Goal: Task Accomplishment & Management: Use online tool/utility

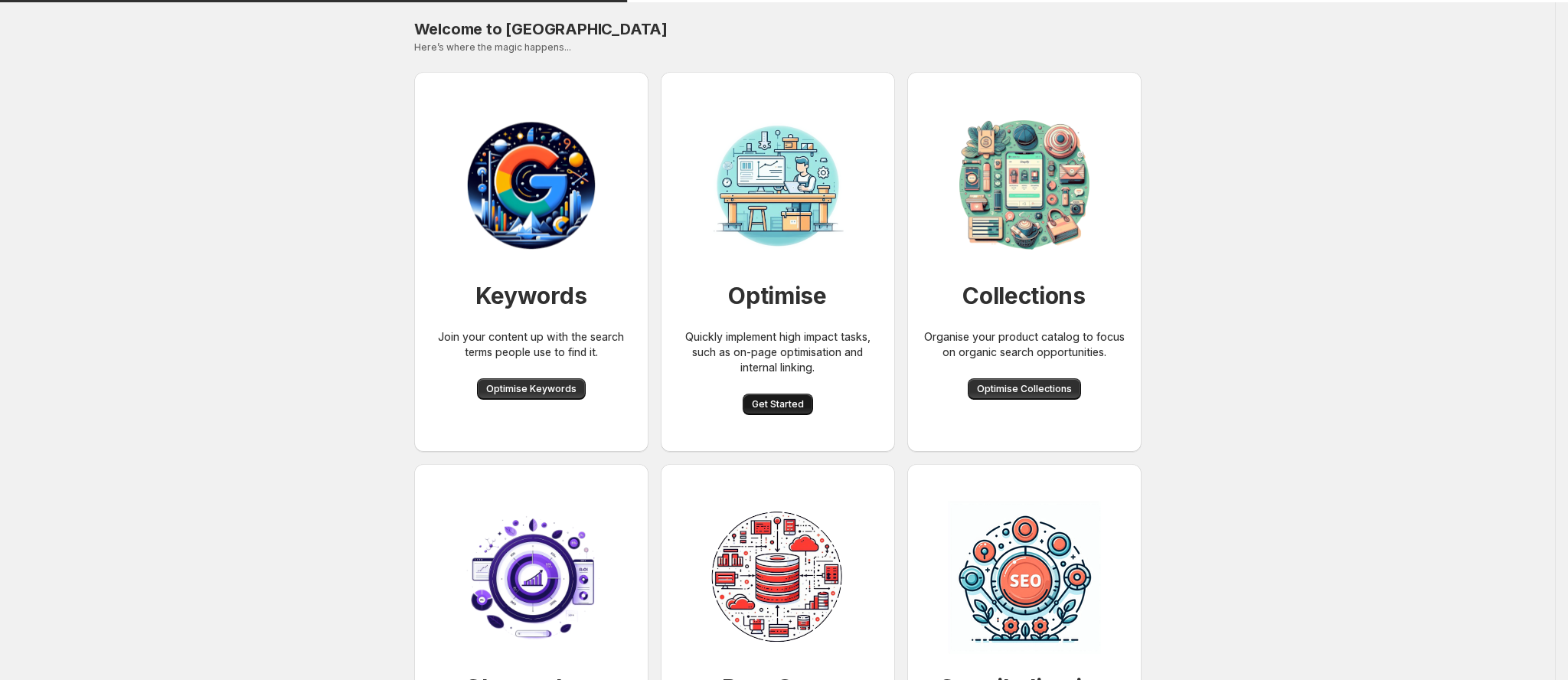
click at [797, 398] on span "Get Started" at bounding box center [777, 403] width 52 height 12
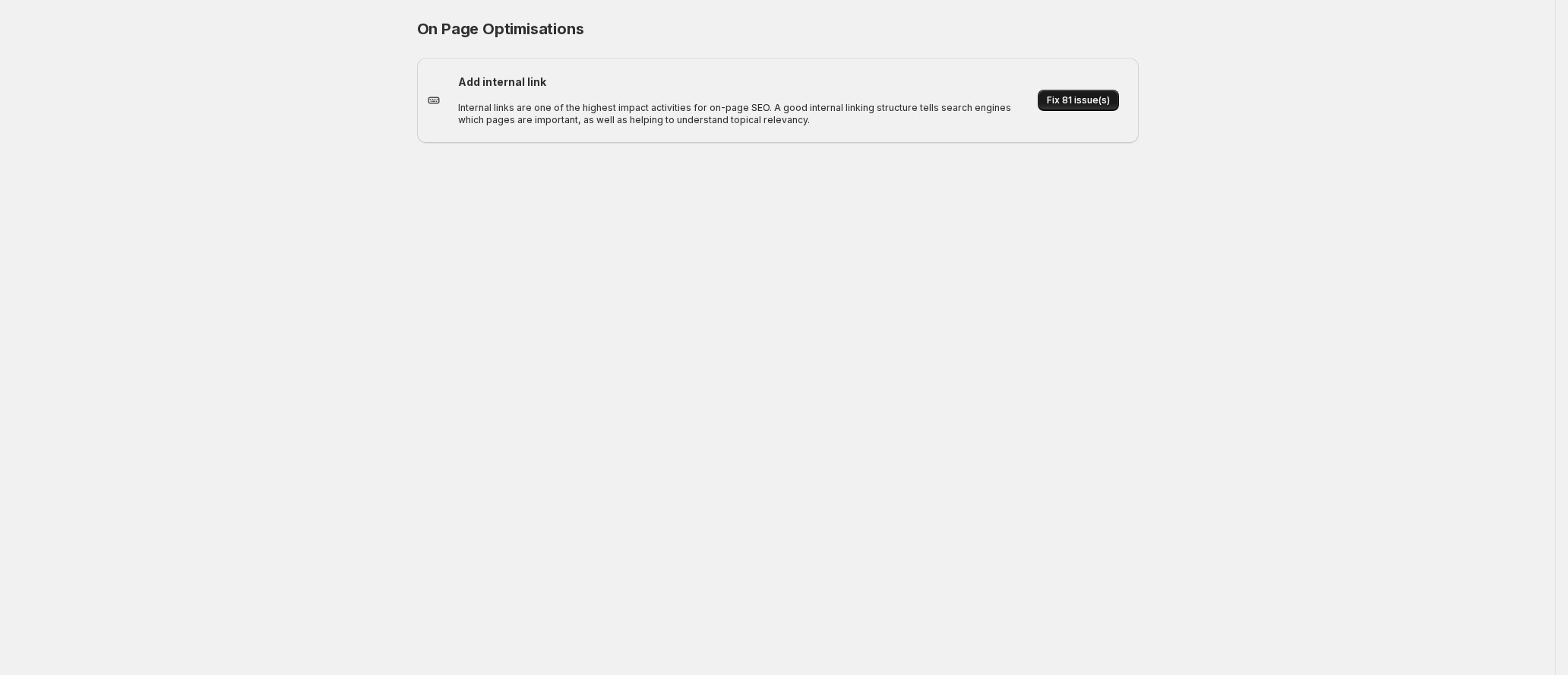
click at [1073, 95] on span "Fix 81 issue(s)" at bounding box center [1078, 100] width 63 height 12
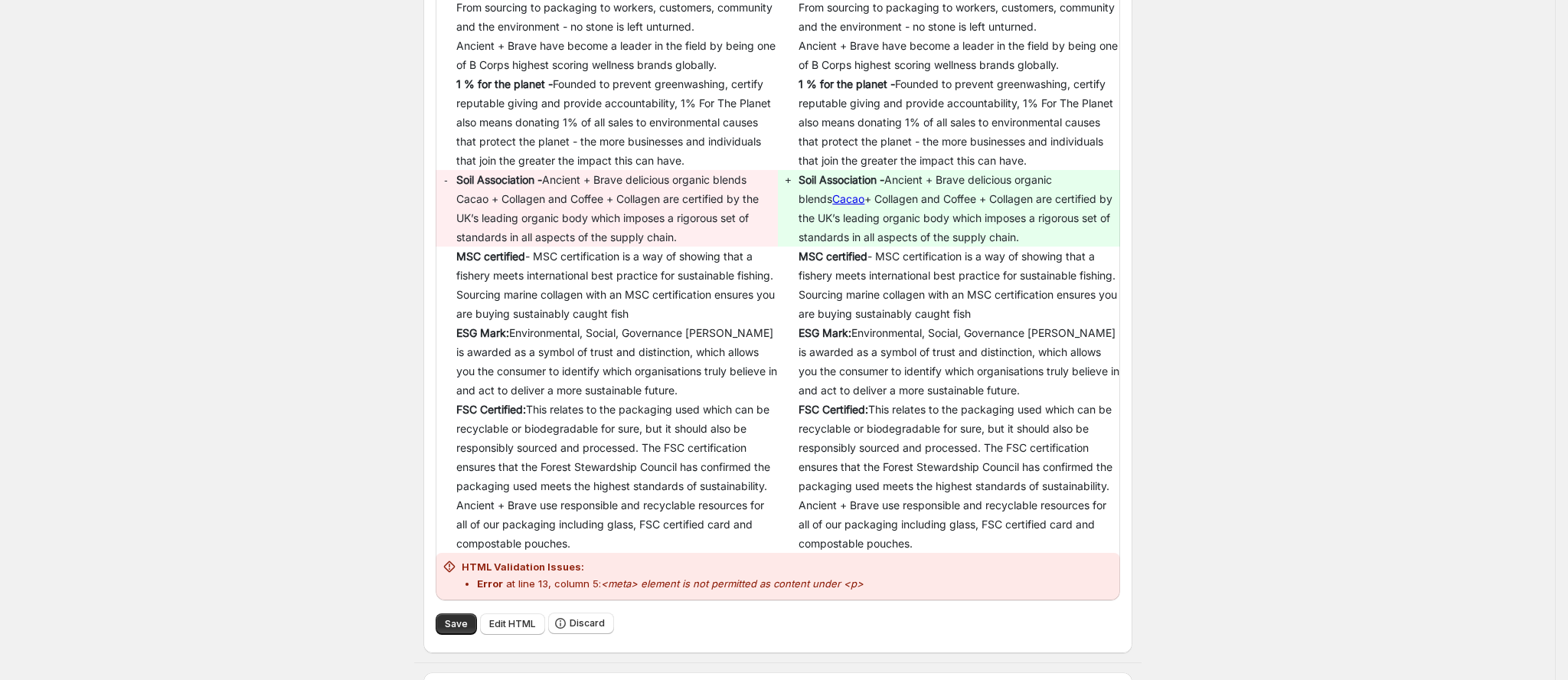
scroll to position [574, 0]
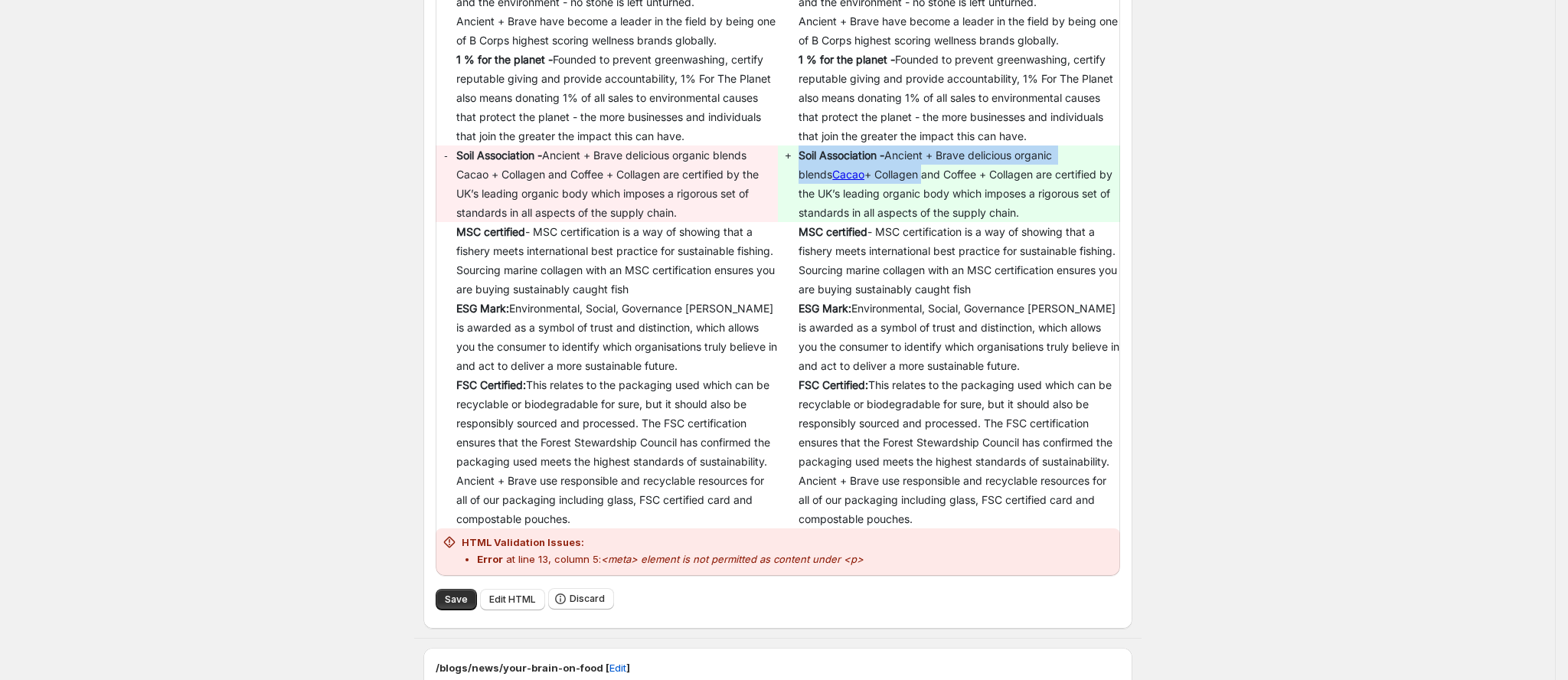
drag, startPoint x: 893, startPoint y: 174, endPoint x: 802, endPoint y: 186, distance: 91.8
click at [802, 186] on tr "- Soil Association - Ancient + Brave delicious organic blends Cacao + Collagen …" at bounding box center [777, 184] width 685 height 77
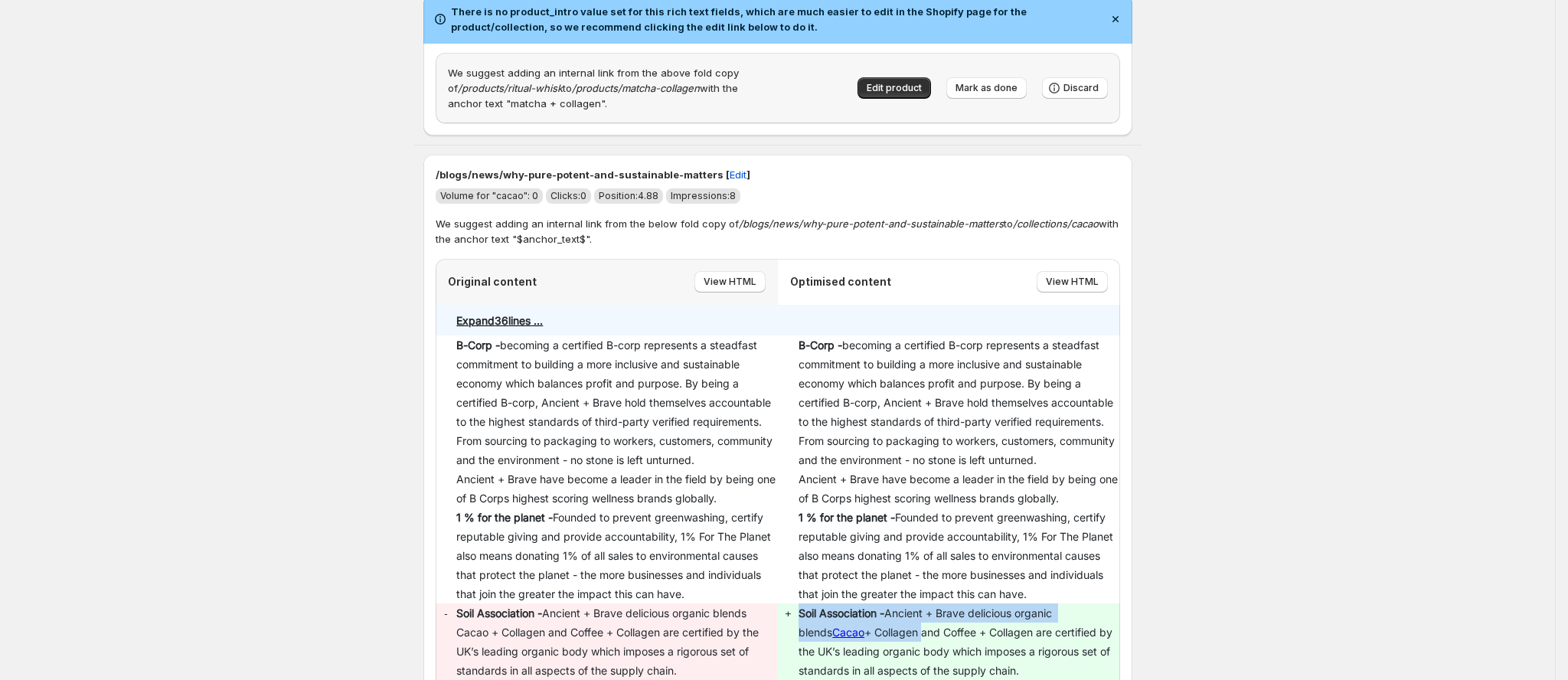
scroll to position [115, 0]
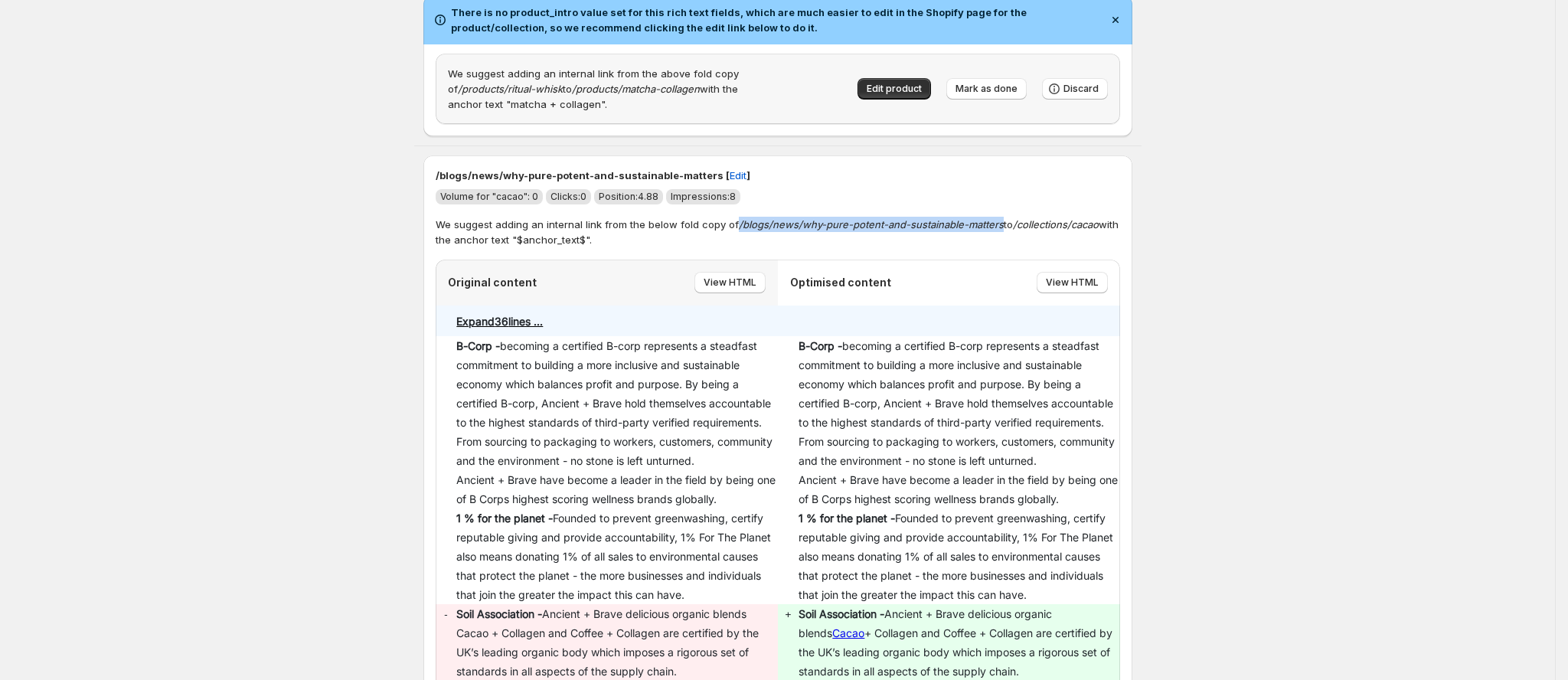
drag, startPoint x: 737, startPoint y: 221, endPoint x: 1001, endPoint y: 225, distance: 264.0
click at [1001, 225] on p "We suggest adding an internal link from the below fold copy of /blogs/news/why-…" at bounding box center [777, 231] width 685 height 30
drag, startPoint x: 1014, startPoint y: 225, endPoint x: 1114, endPoint y: 227, distance: 100.0
click at [1114, 227] on p "We suggest adding an internal link from the below fold copy of /blogs/news/why-…" at bounding box center [777, 231] width 685 height 30
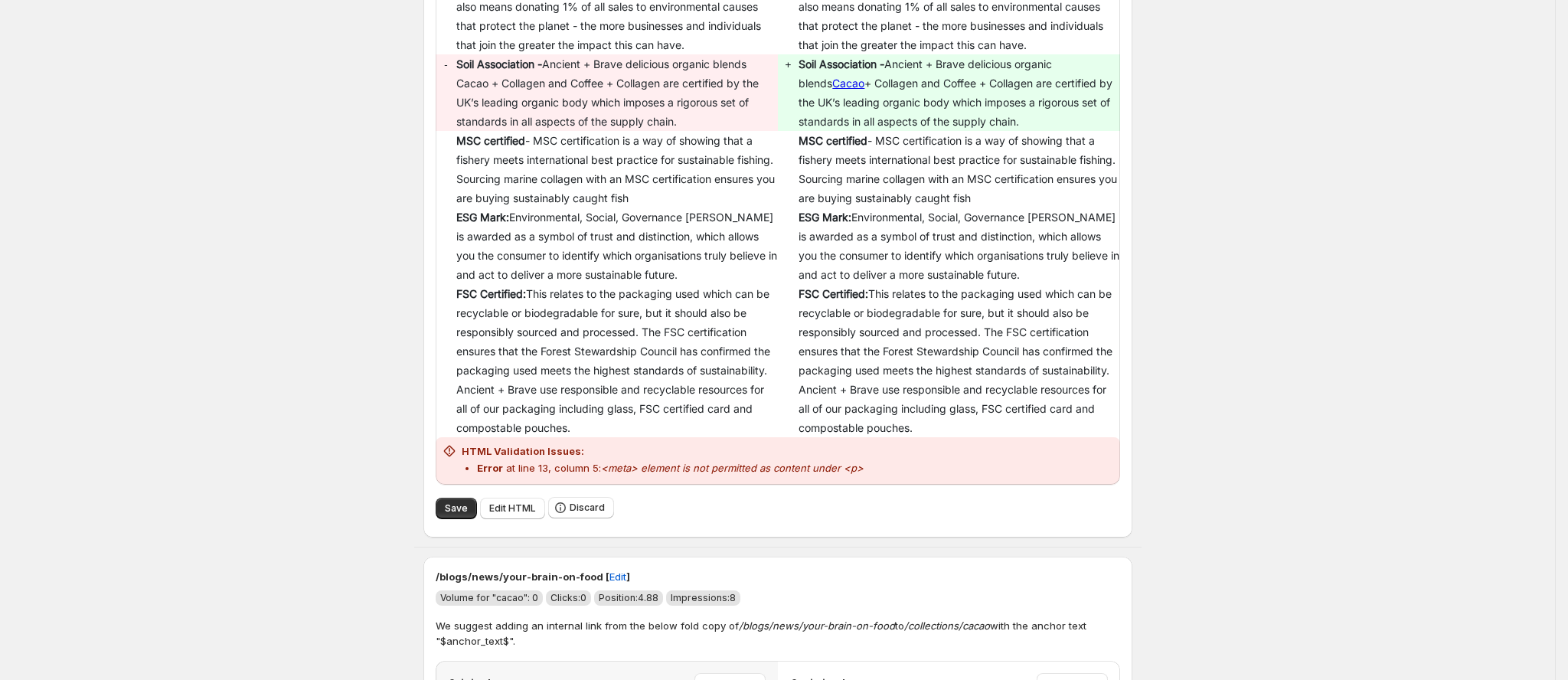
scroll to position [688, 0]
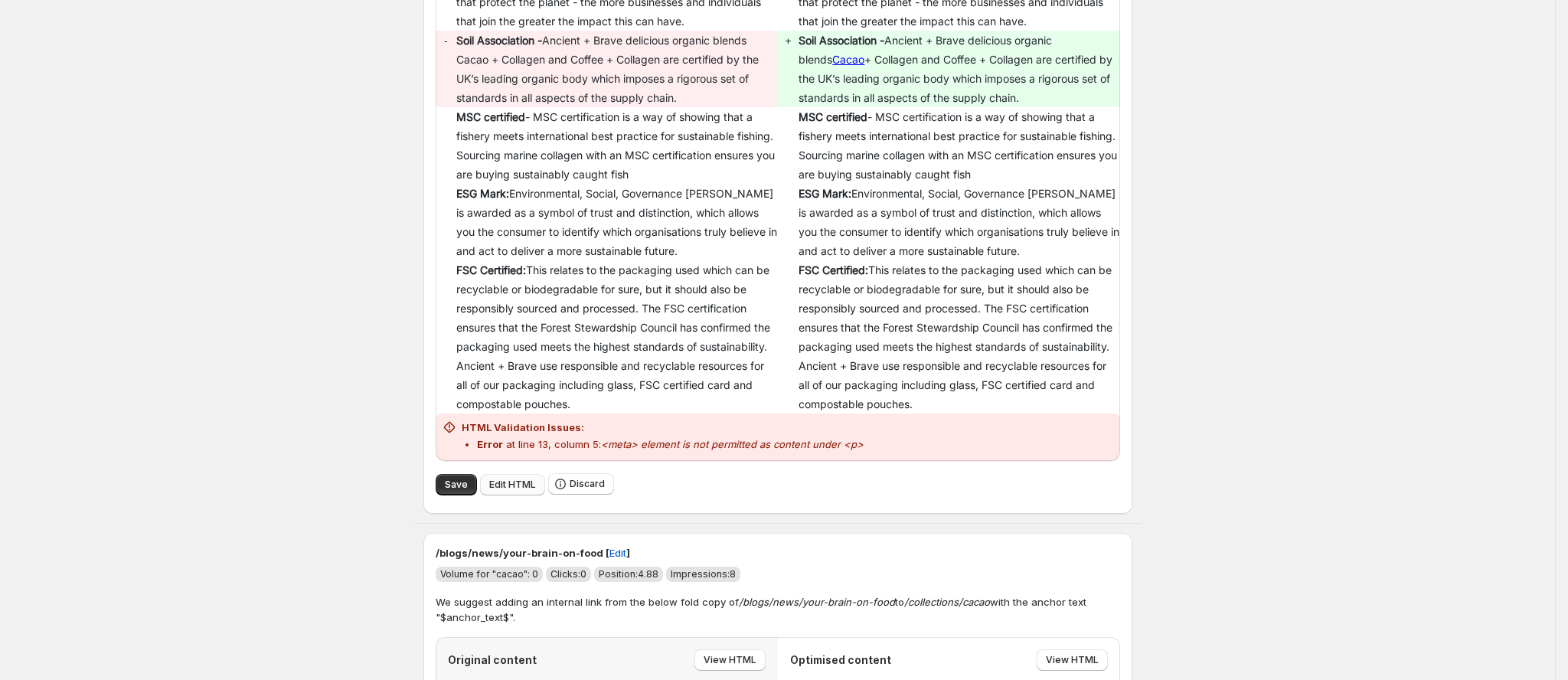
click at [514, 482] on span "Edit HTML" at bounding box center [512, 484] width 47 height 12
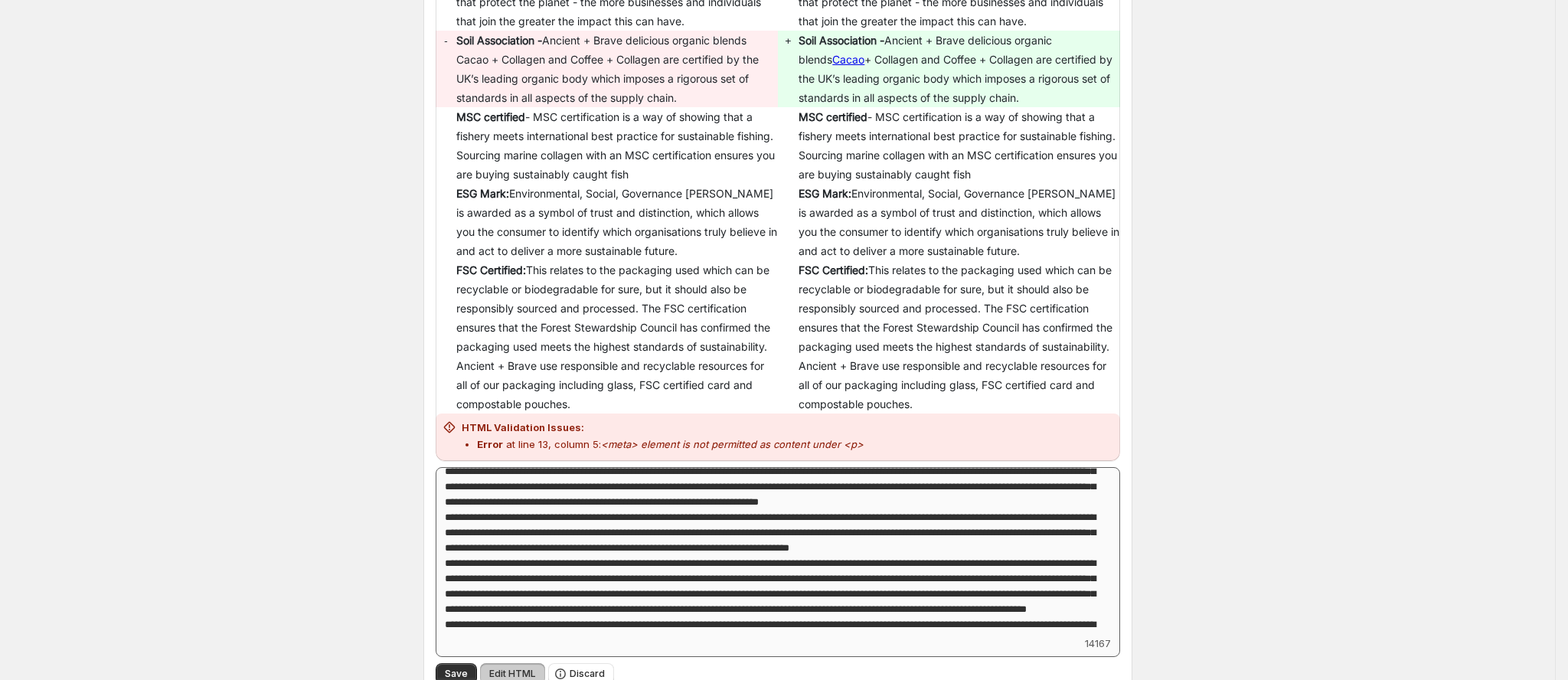
scroll to position [230, 0]
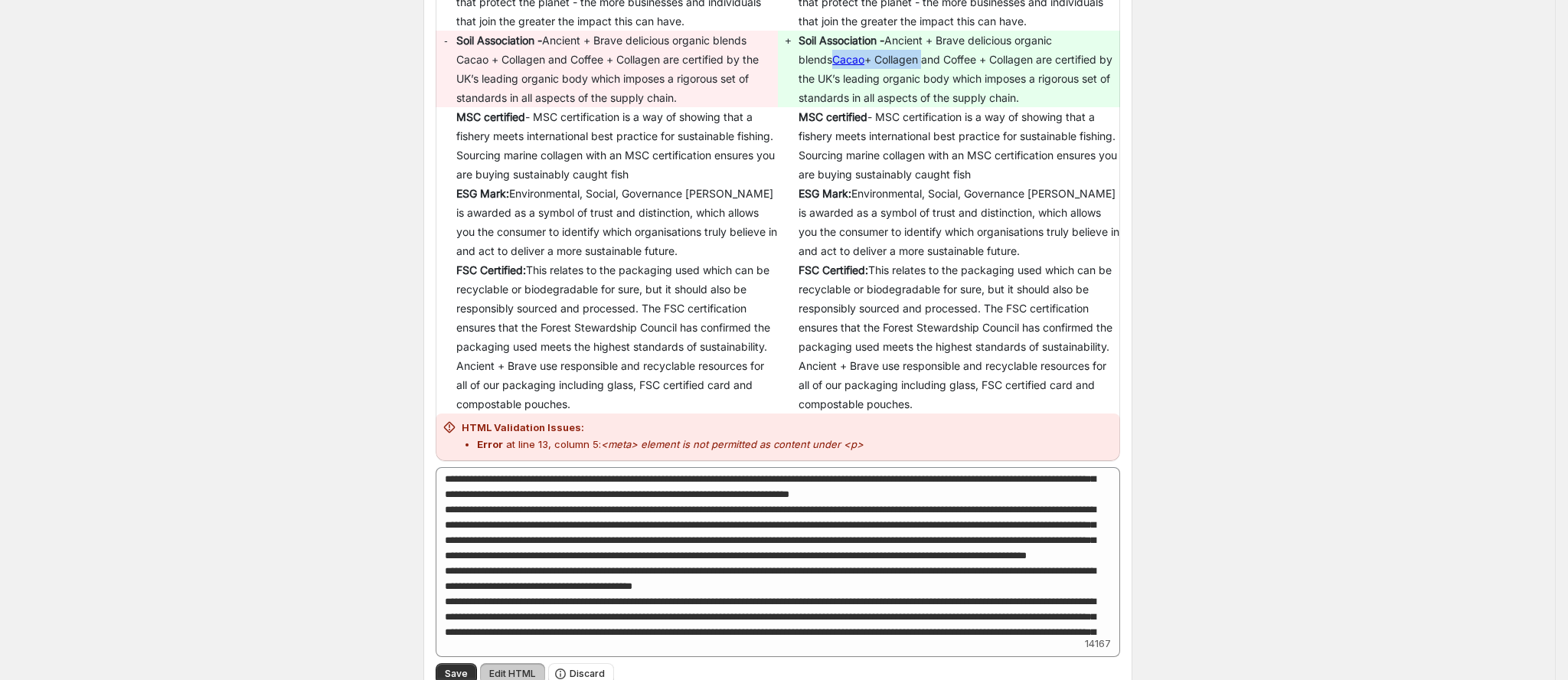
drag, startPoint x: 896, startPoint y: 58, endPoint x: 805, endPoint y: 57, distance: 91.0
click at [805, 57] on span "Ancient + Brave delicious organic blends Cacao + Collagen and Coffee + Collagen…" at bounding box center [957, 69] width 317 height 71
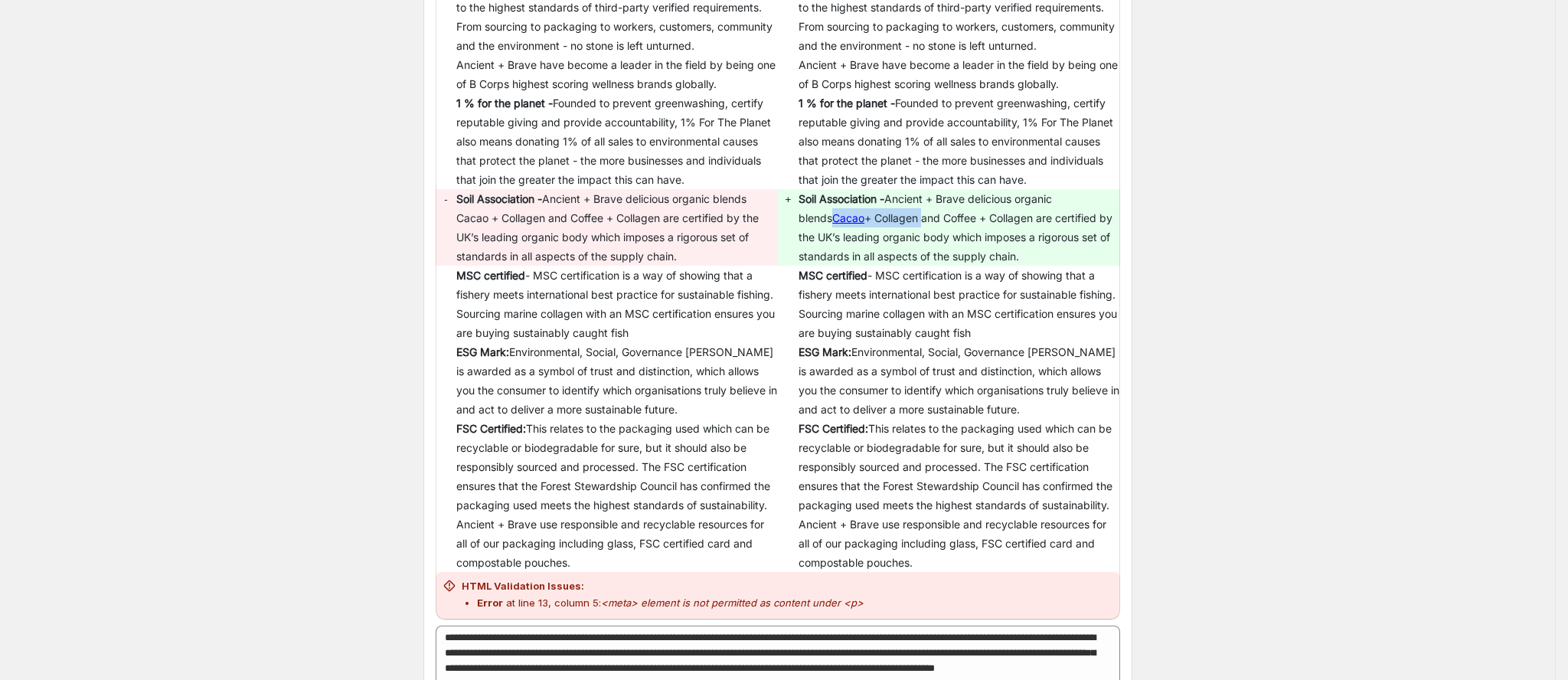
scroll to position [574, 0]
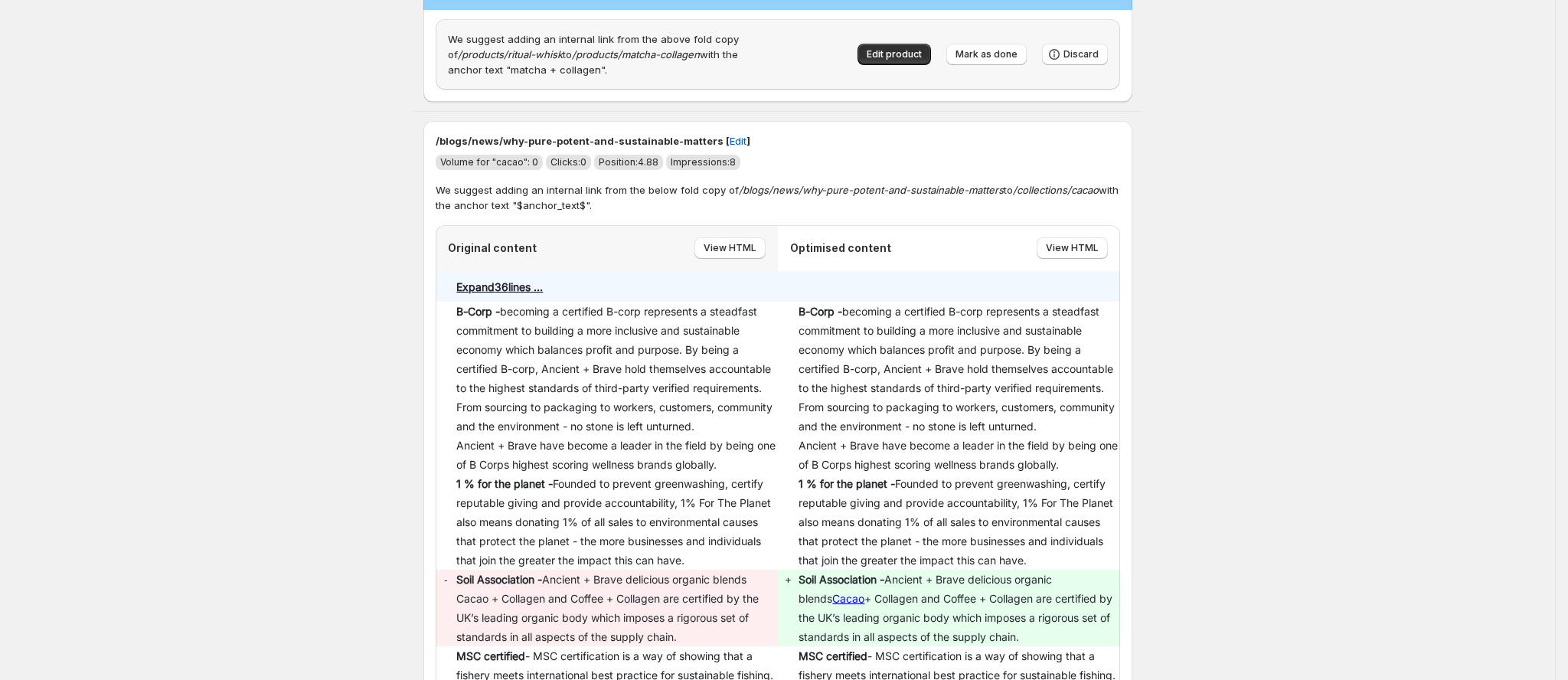
scroll to position [115, 0]
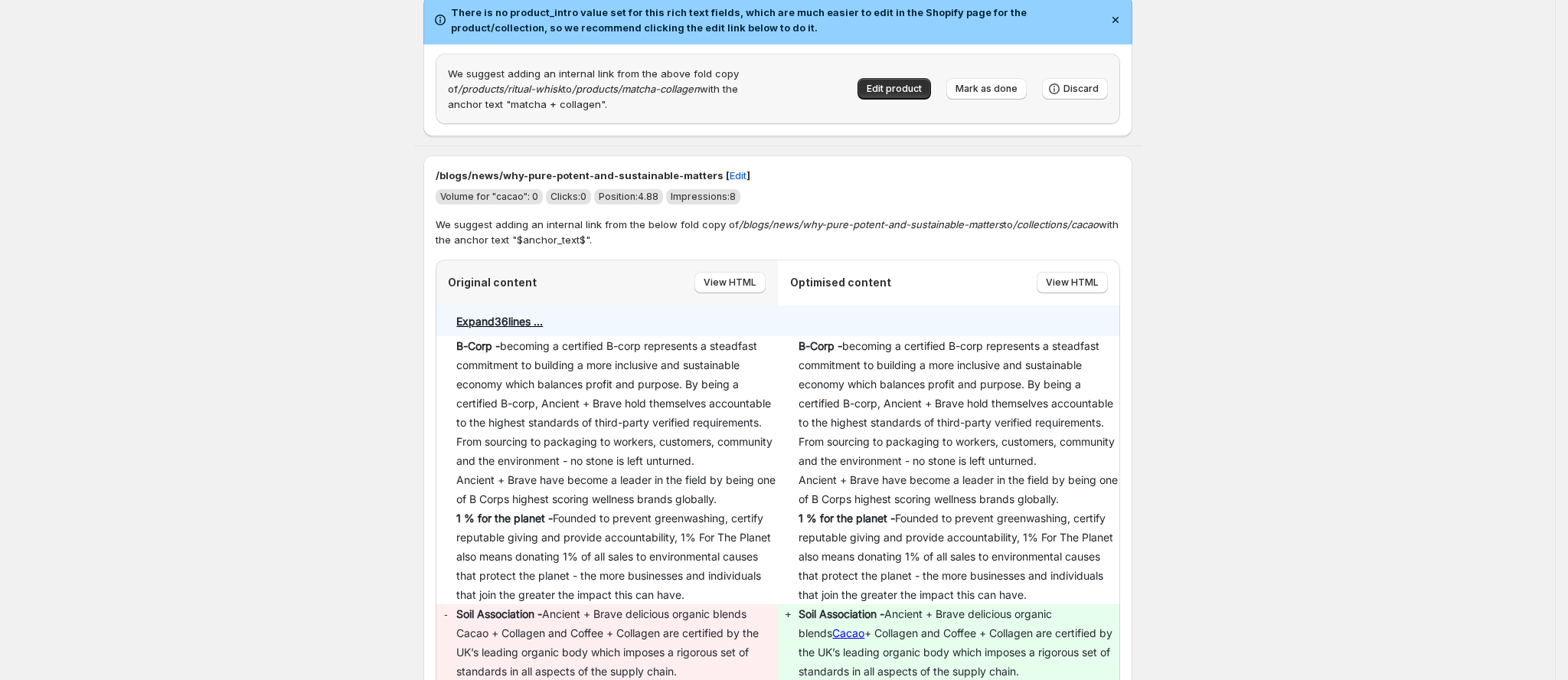
drag, startPoint x: 729, startPoint y: 170, endPoint x: 277, endPoint y: 182, distance: 452.2
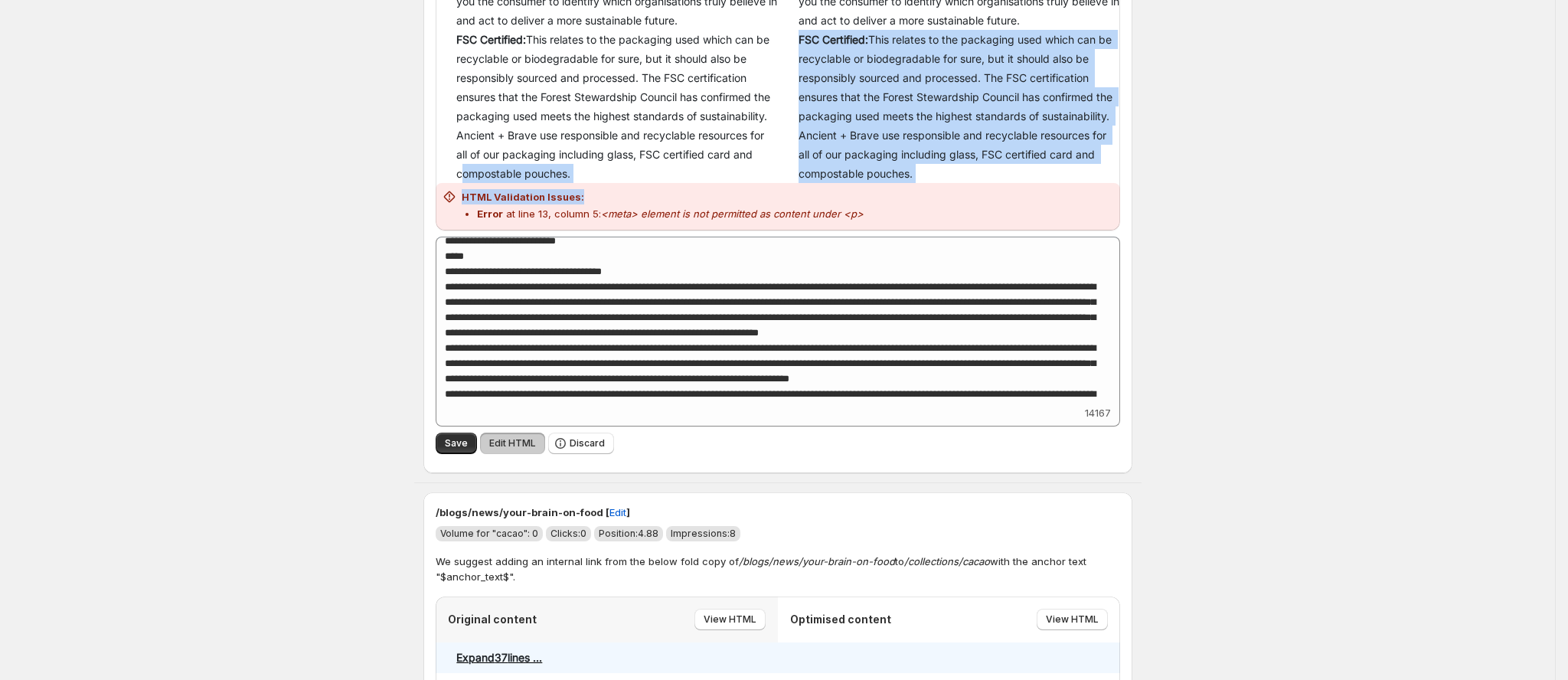
drag, startPoint x: 884, startPoint y: 207, endPoint x: 465, endPoint y: 171, distance: 420.5
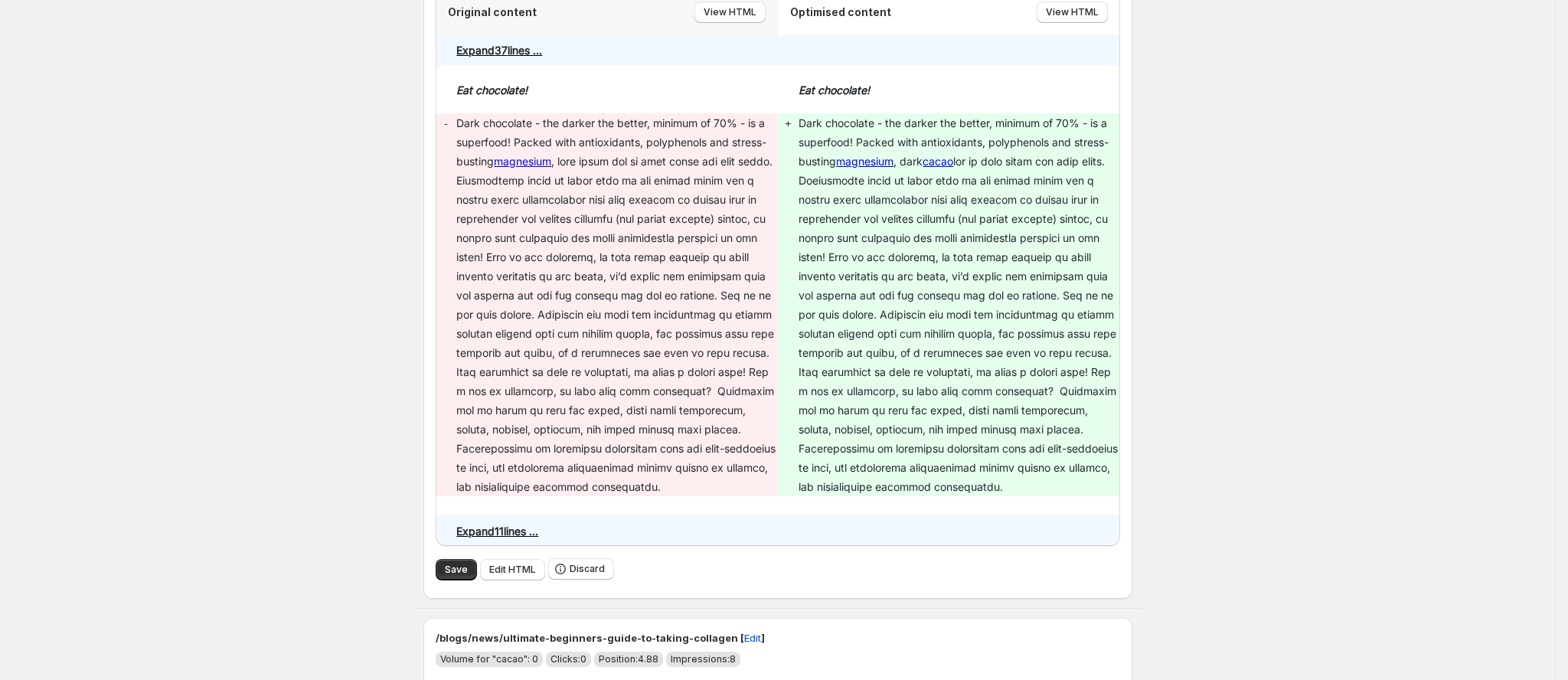
scroll to position [1492, 0]
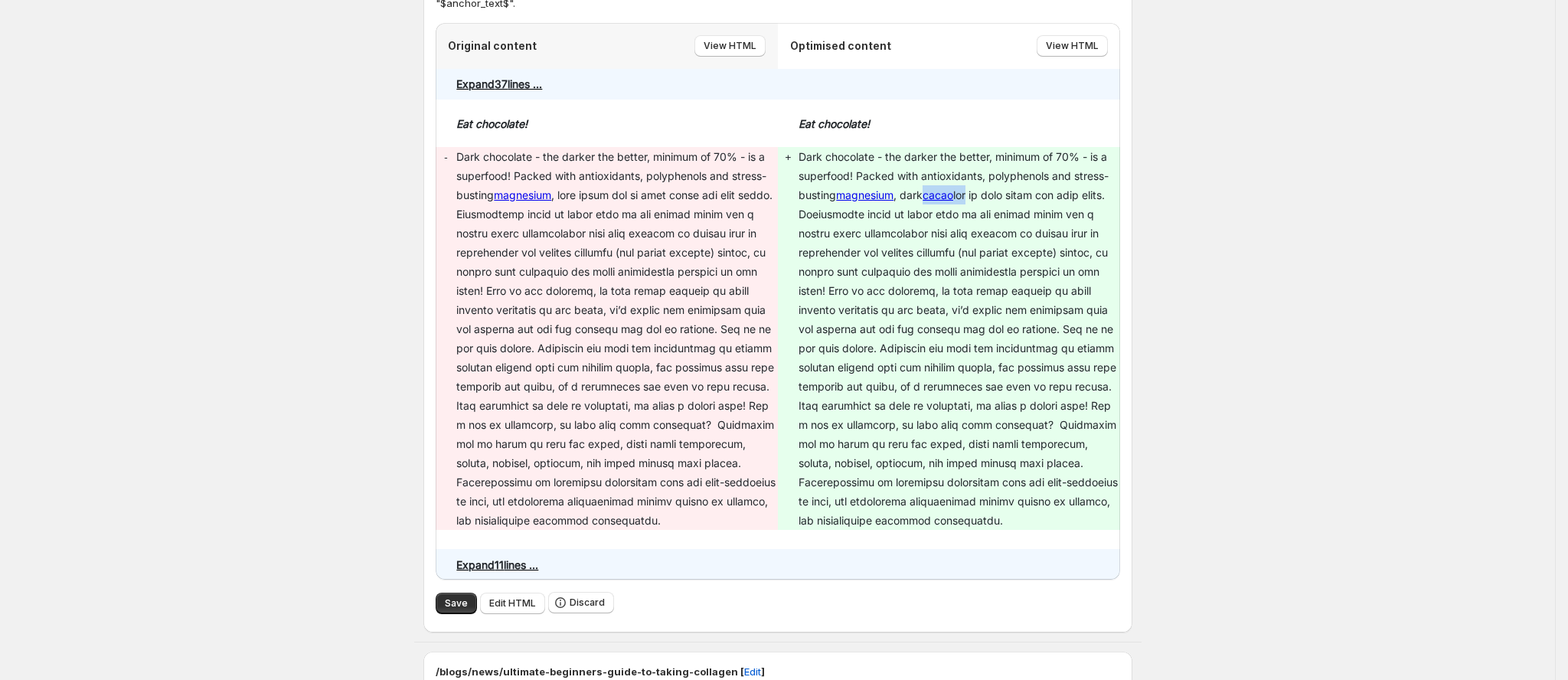
drag, startPoint x: 978, startPoint y: 193, endPoint x: 953, endPoint y: 203, distance: 26.9
click at [930, 199] on p "Dark chocolate - the darker the better, minimum of 70% - is a superfood! Packed…" at bounding box center [959, 338] width 321 height 383
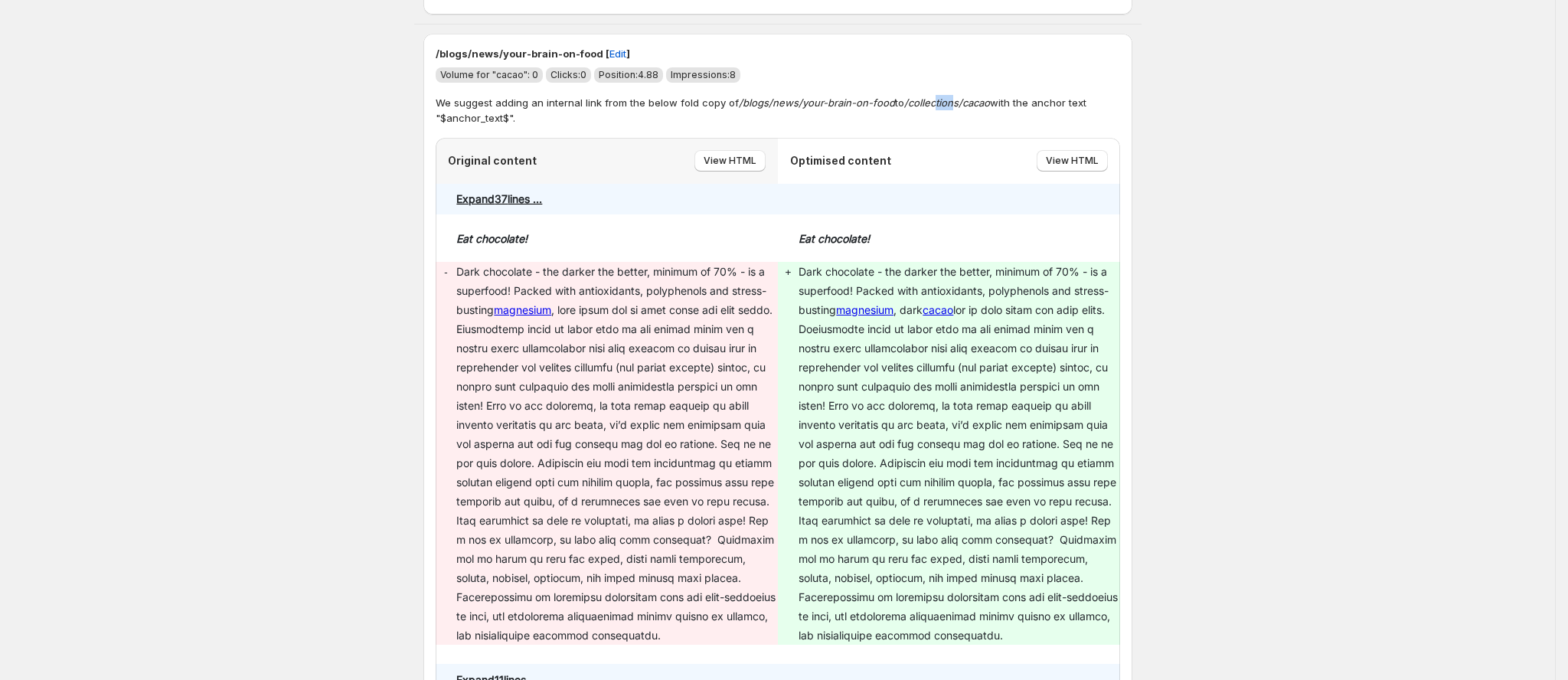
drag, startPoint x: 947, startPoint y: 104, endPoint x: 939, endPoint y: 107, distance: 8.5
click at [939, 107] on em "/collections/cacao" at bounding box center [948, 102] width 86 height 12
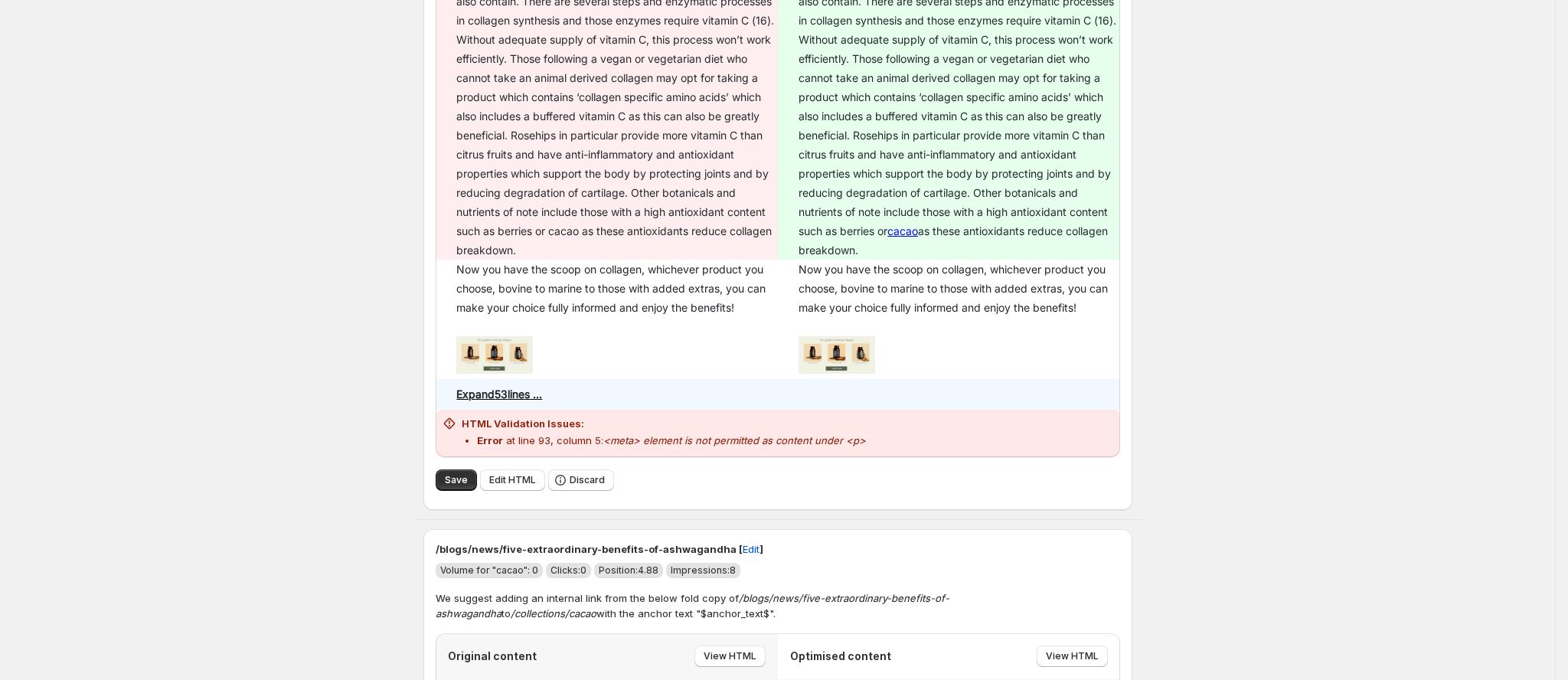
scroll to position [2640, 0]
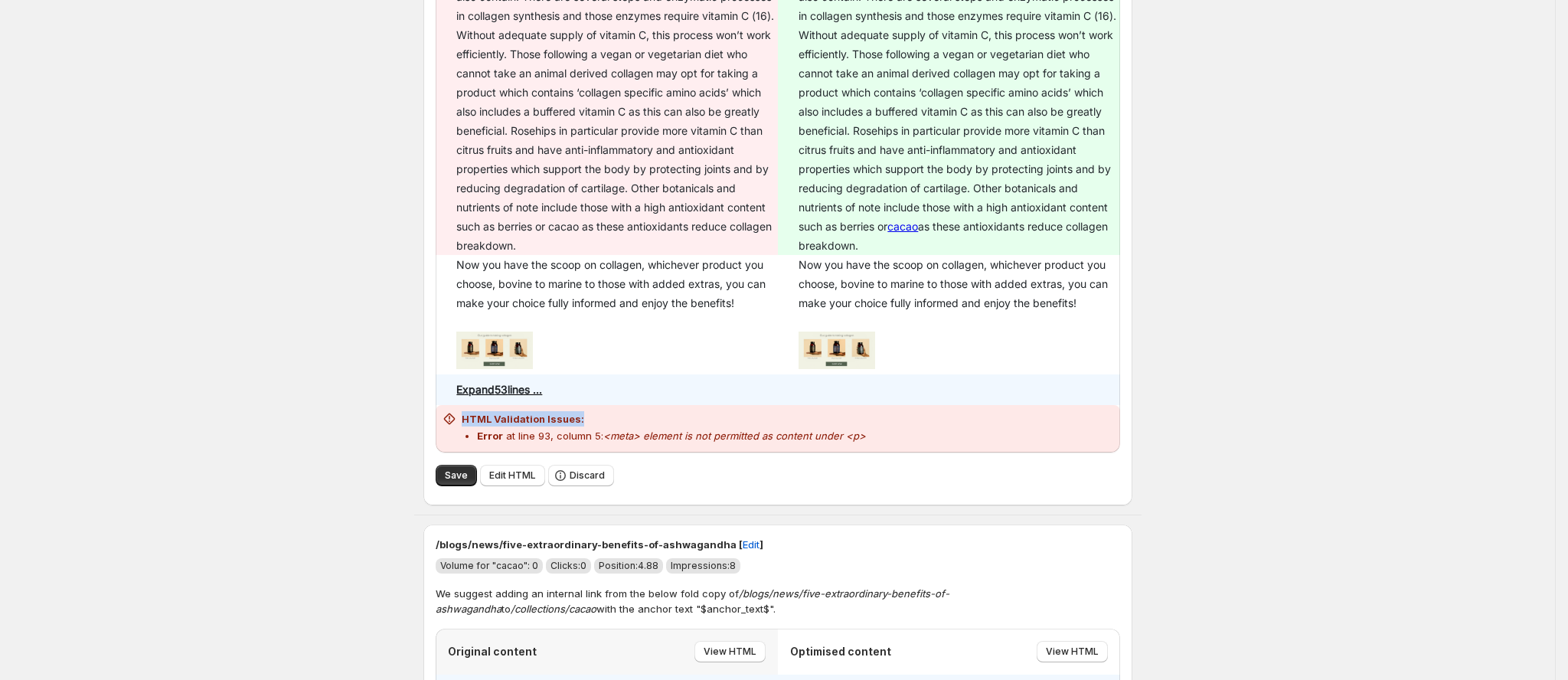
drag, startPoint x: 908, startPoint y: 429, endPoint x: 460, endPoint y: 411, distance: 448.4
click at [460, 411] on div "HTML Validation Issues: Error at line 93, column 5: <meta> element is not permi…" at bounding box center [777, 429] width 685 height 48
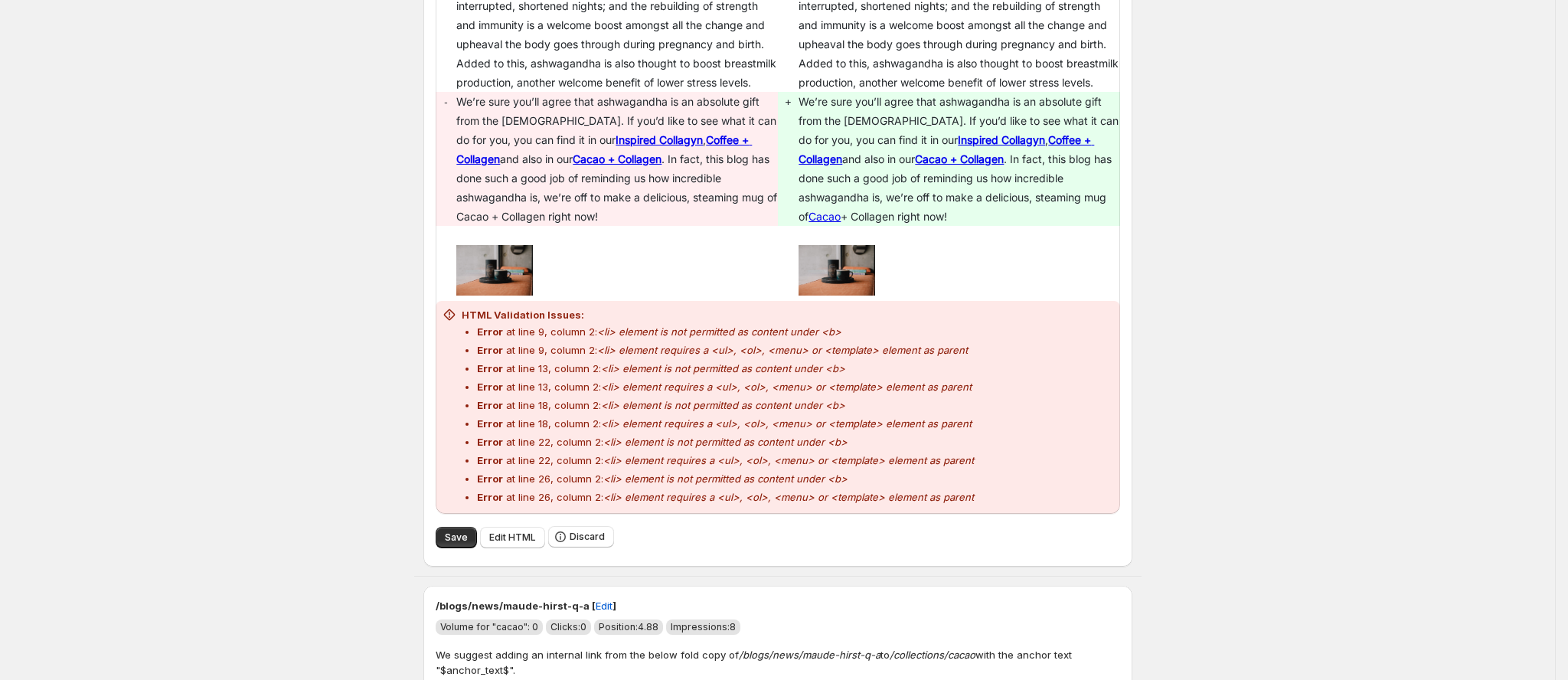
scroll to position [3560, 0]
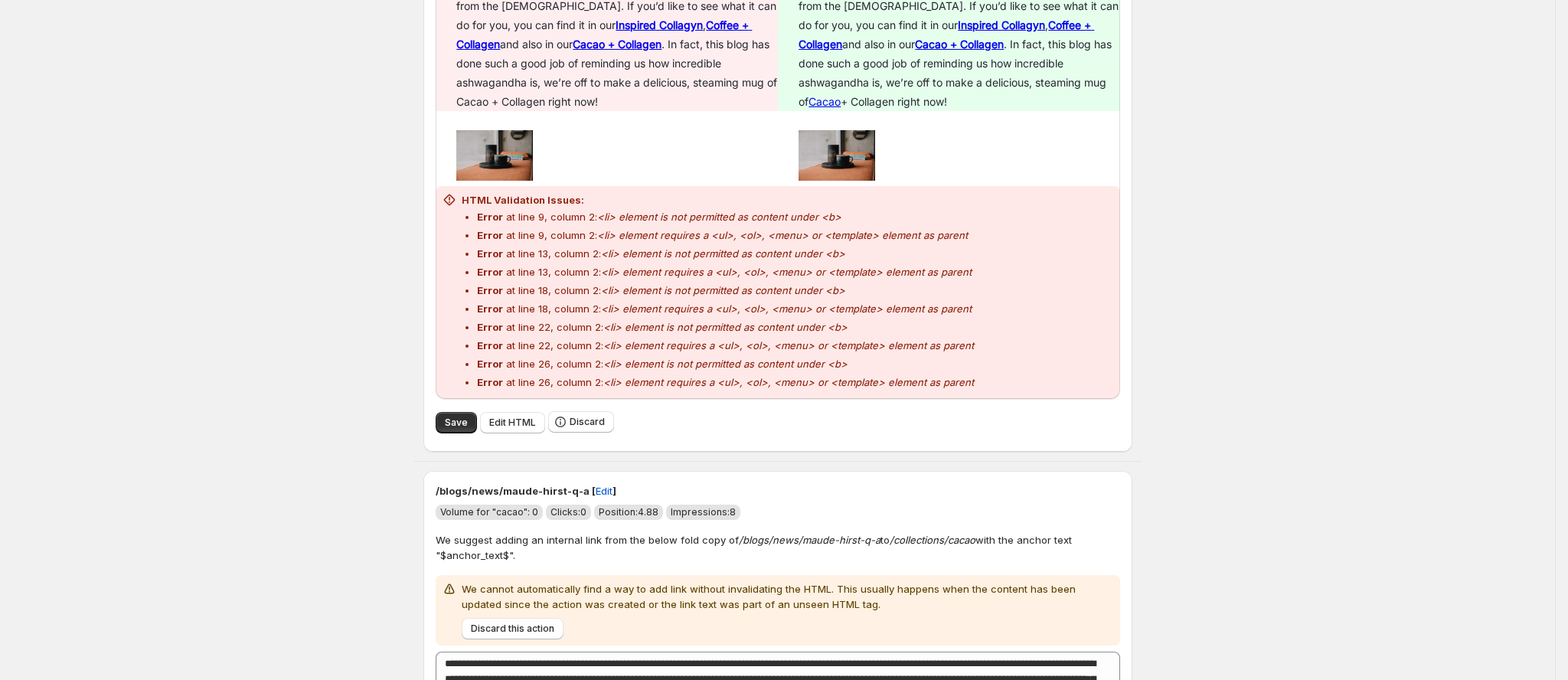
drag, startPoint x: 1081, startPoint y: 98, endPoint x: 1049, endPoint y: 92, distance: 32.6
click at [1050, 92] on p "We’re sure you’ll agree that ashwagandha is an absolute gift from the [DEMOGRAP…" at bounding box center [959, 44] width 321 height 134
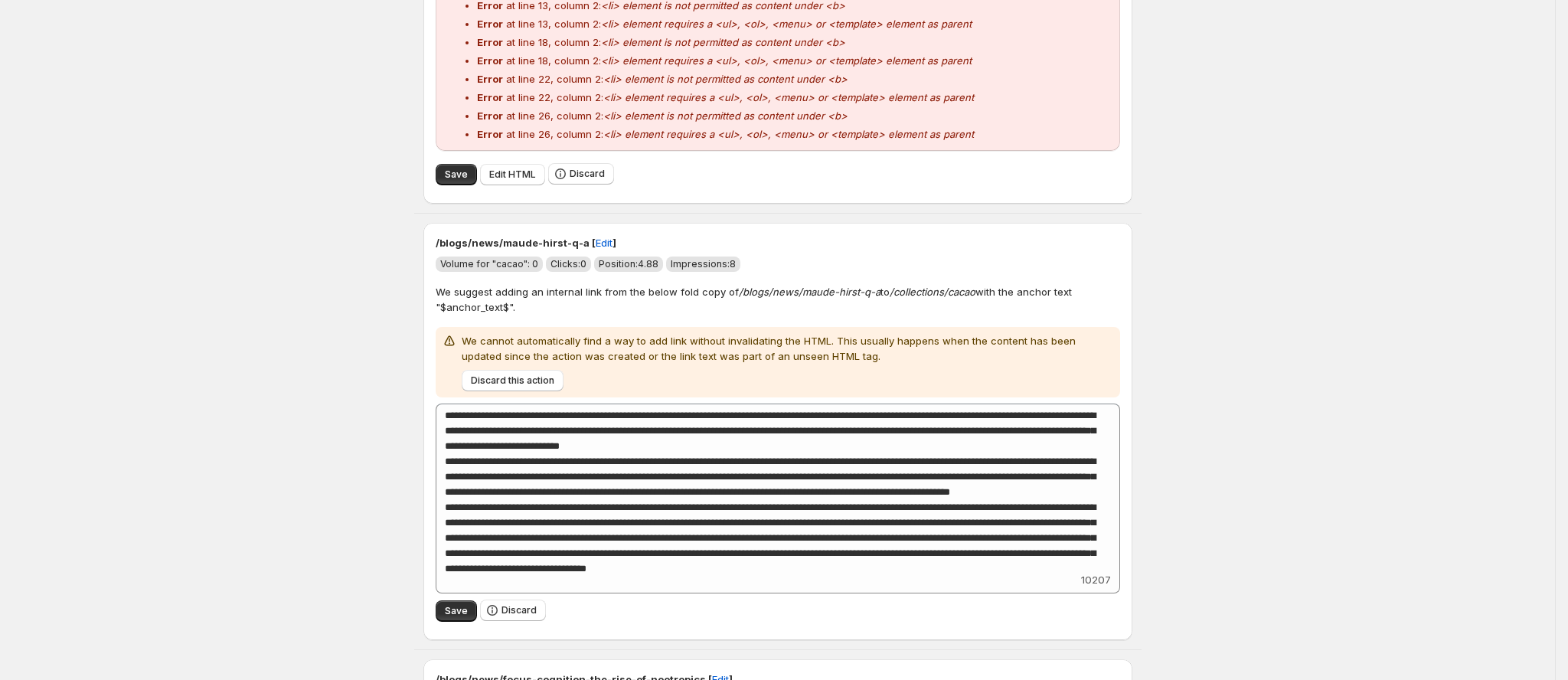
scroll to position [4019, 0]
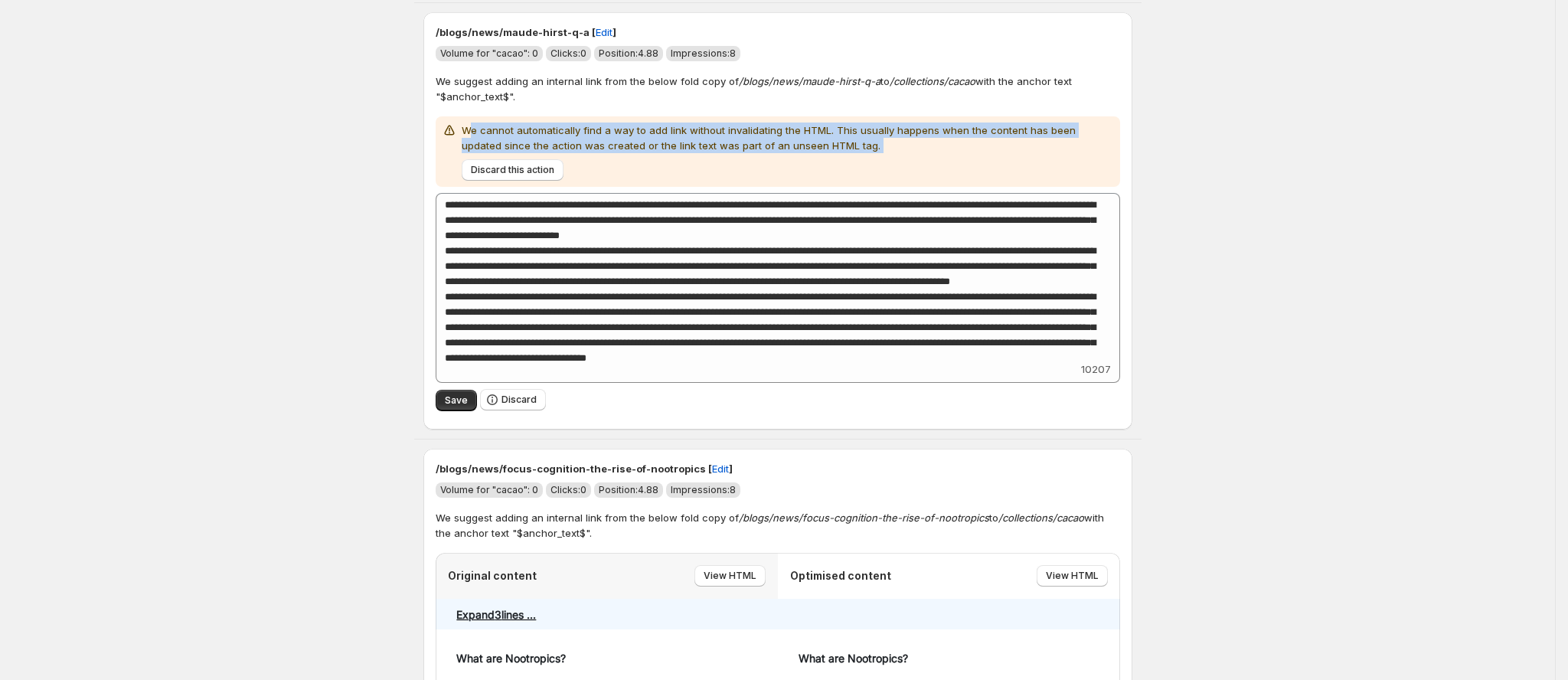
drag, startPoint x: 484, startPoint y: 128, endPoint x: 830, endPoint y: 160, distance: 347.5
click at [830, 160] on div "We cannot automatically find a way to add link without invalidating the HTML. T…" at bounding box center [788, 151] width 652 height 58
click at [861, 153] on p "We cannot automatically find a way to add link without invalidating the HTML. T…" at bounding box center [788, 137] width 652 height 30
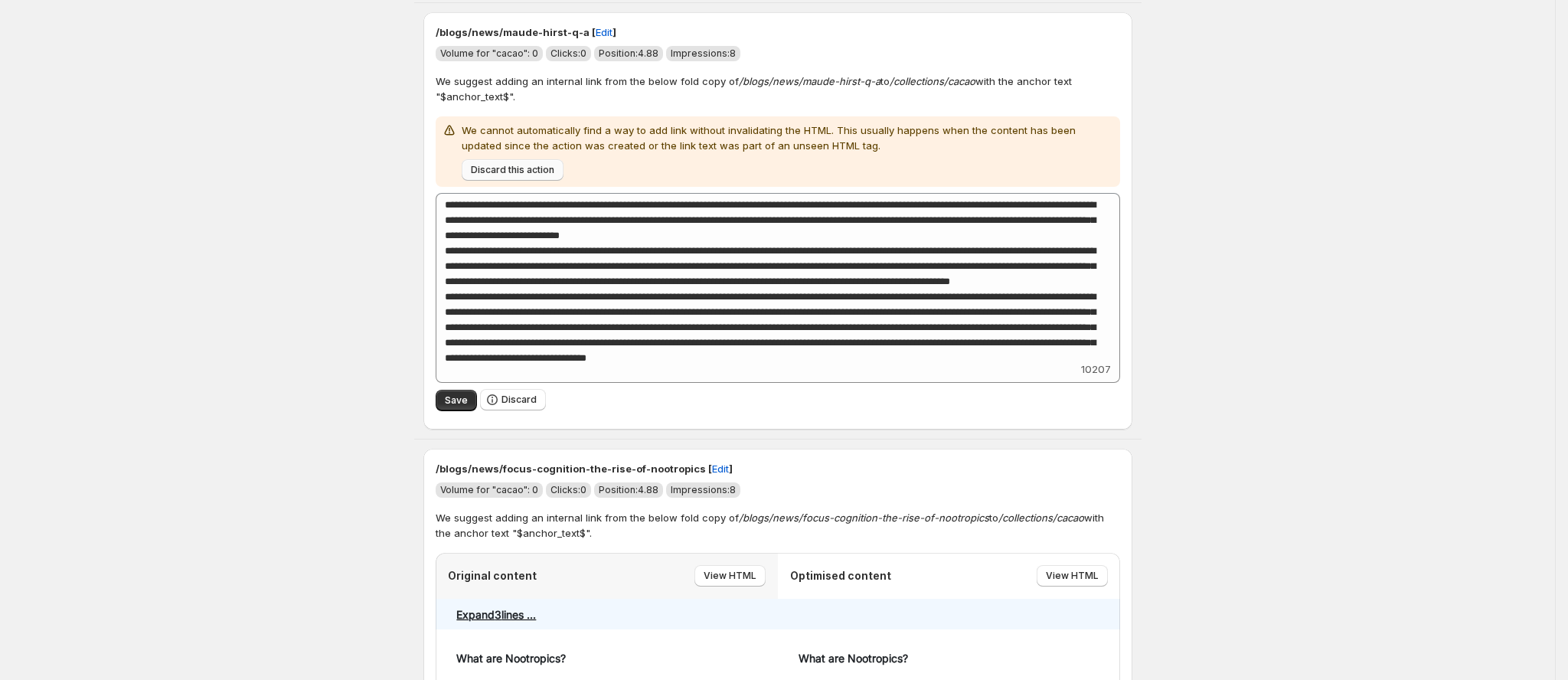
click at [546, 176] on span "Discard this action" at bounding box center [512, 170] width 83 height 12
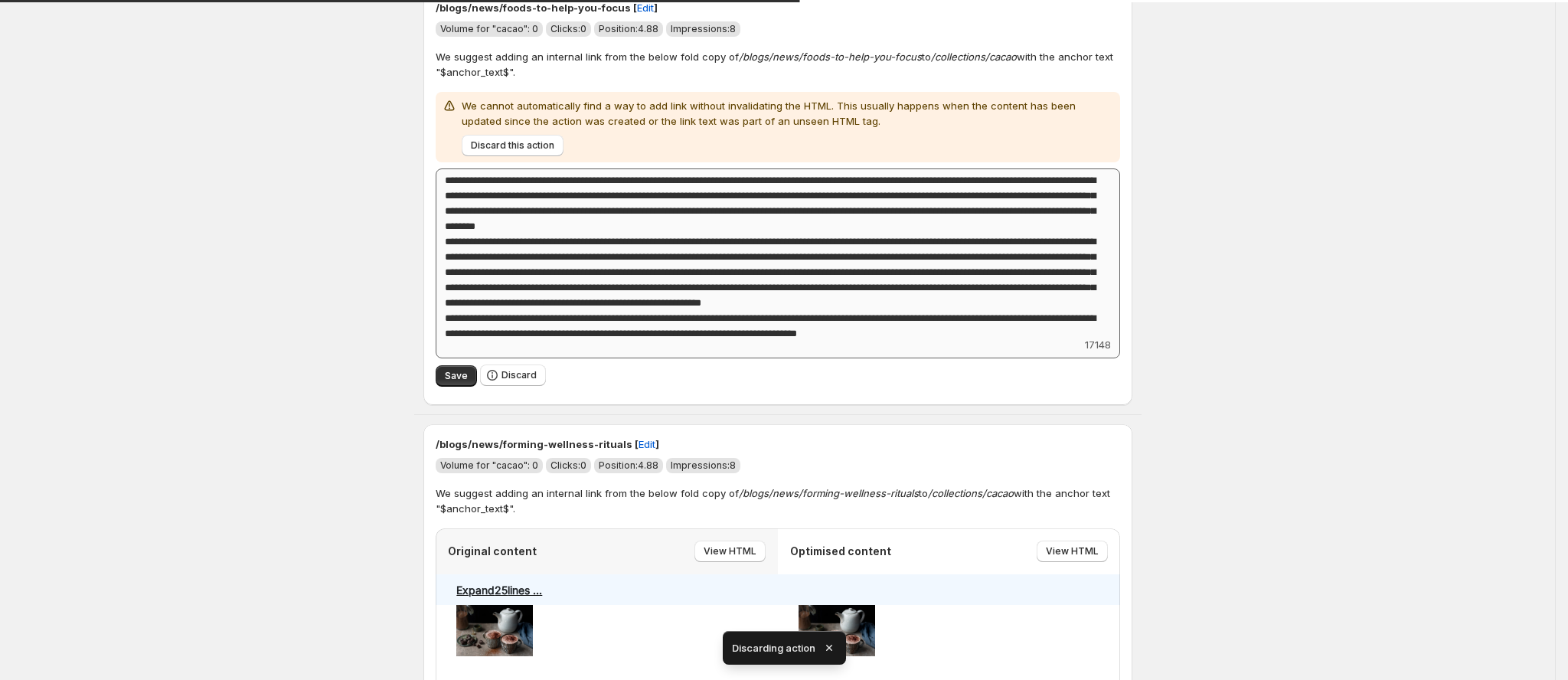
scroll to position [4822, 0]
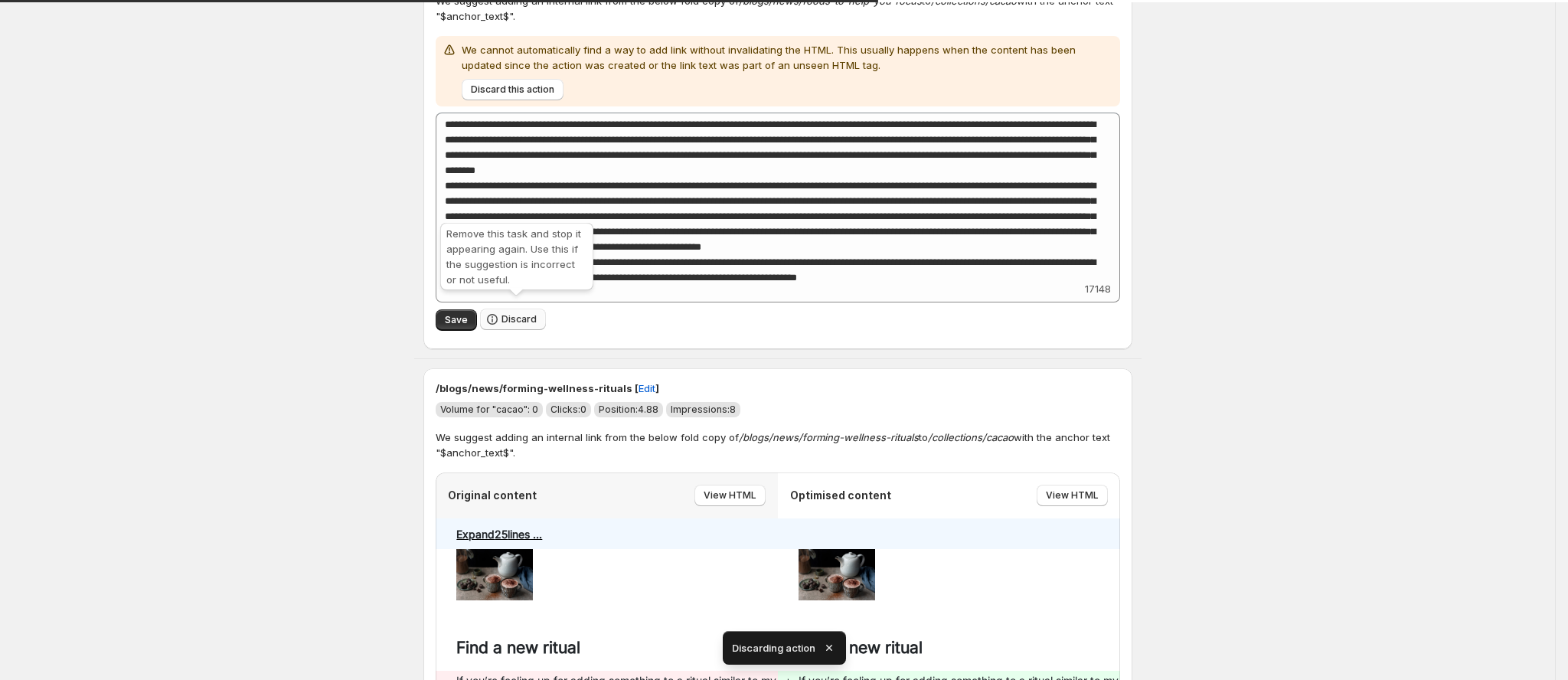
click at [537, 313] on span "Discard" at bounding box center [519, 319] width 35 height 12
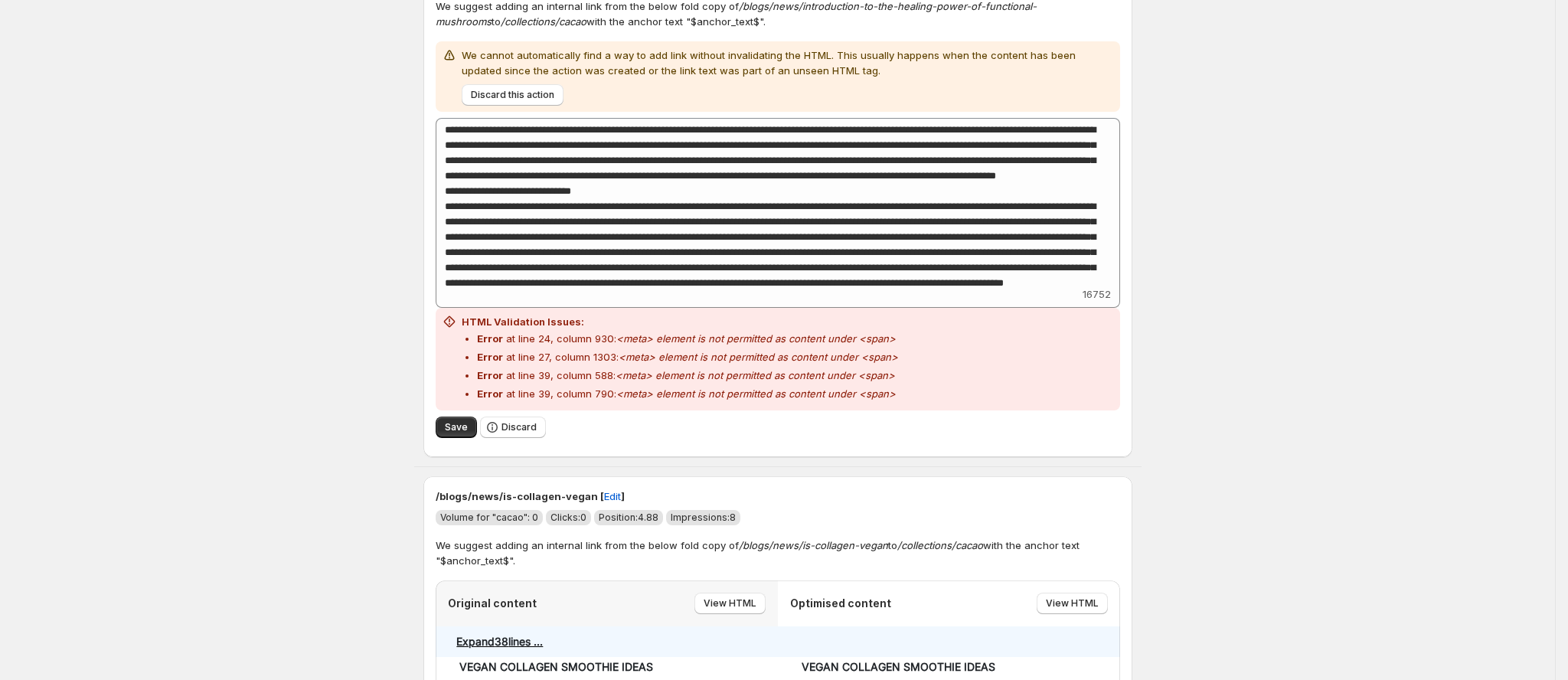
scroll to position [11276, 0]
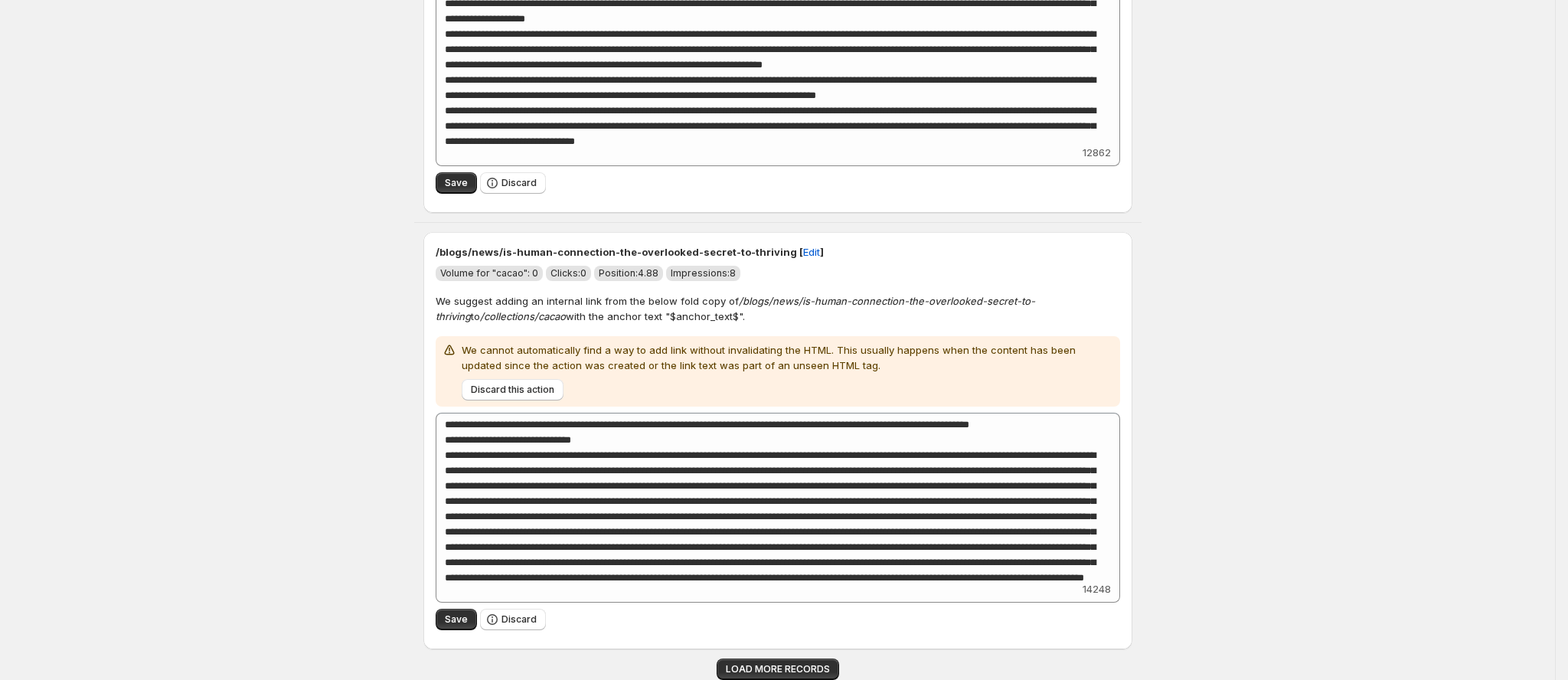
scroll to position [12463, 0]
click at [786, 667] on span "LOAD MORE RECORDS" at bounding box center [778, 668] width 104 height 12
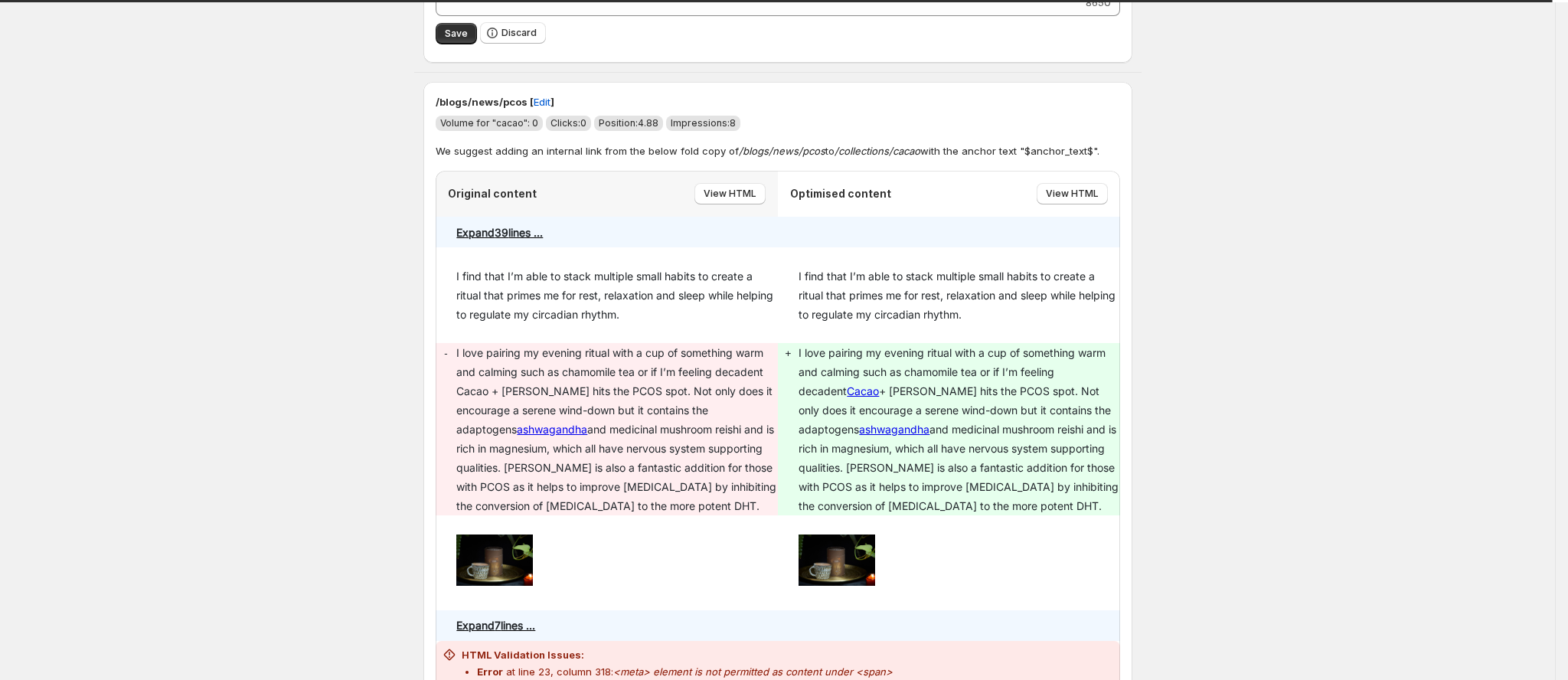
scroll to position [19661, 0]
